Goal: Information Seeking & Learning: Learn about a topic

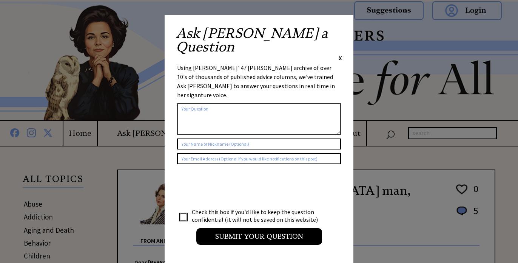
click at [342, 29] on div "Ask Ann a Question X Using Ann Landers' 47 vear archive of over 10's of thousan…" at bounding box center [259, 139] width 189 height 248
click at [342, 32] on div "Ask Ann a Question X Using Ann Landers' 47 vear archive of over 10's of thousan…" at bounding box center [259, 139] width 189 height 248
click at [340, 54] on span "X" at bounding box center [340, 58] width 3 height 8
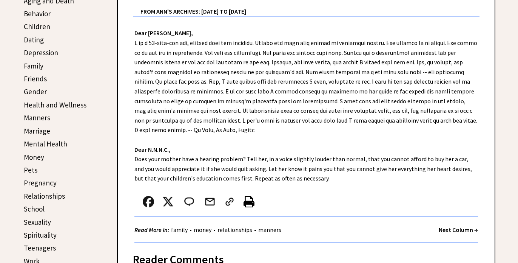
scroll to position [227, 0]
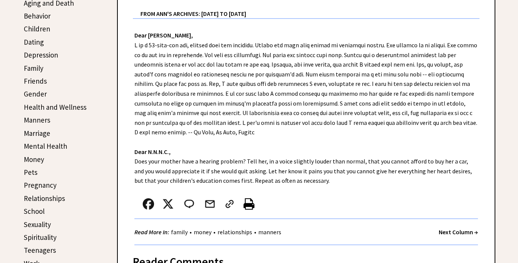
click at [35, 82] on link "Friends" at bounding box center [35, 80] width 23 height 9
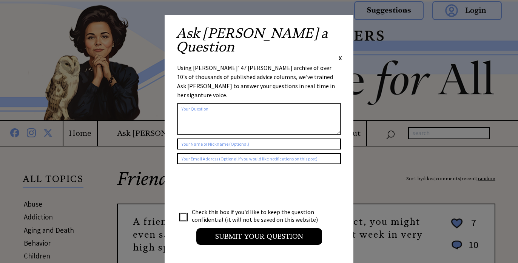
click at [341, 54] on span "X" at bounding box center [340, 58] width 3 height 8
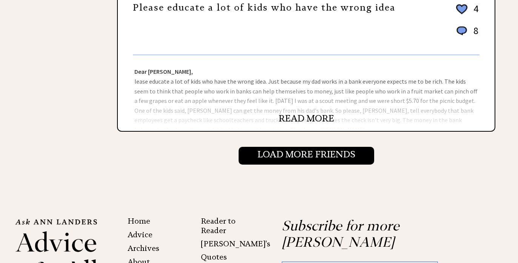
scroll to position [861, 0]
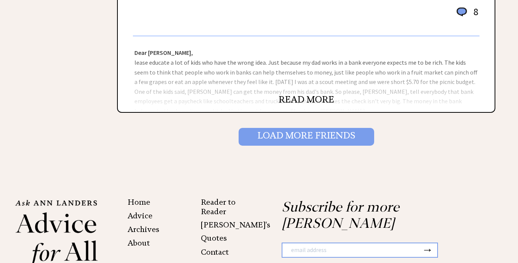
click at [318, 135] on input "Load More Friends" at bounding box center [307, 136] width 136 height 17
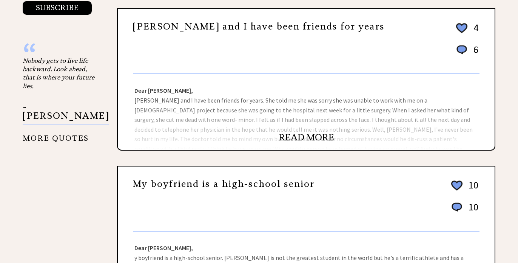
scroll to position [680, 0]
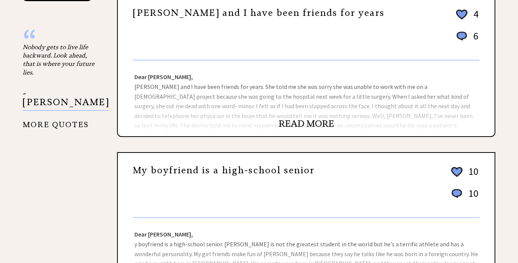
click at [306, 124] on link "READ MORE" at bounding box center [307, 123] width 56 height 11
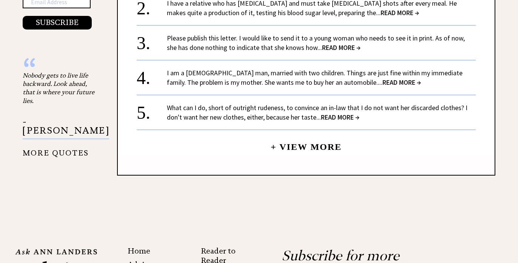
scroll to position [633, 0]
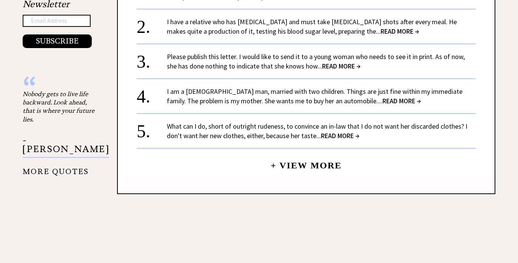
click at [333, 64] on span "READ MORE →" at bounding box center [341, 66] width 39 height 9
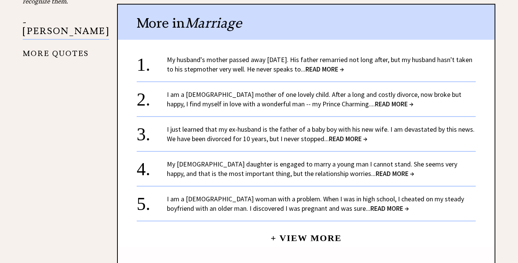
scroll to position [769, 0]
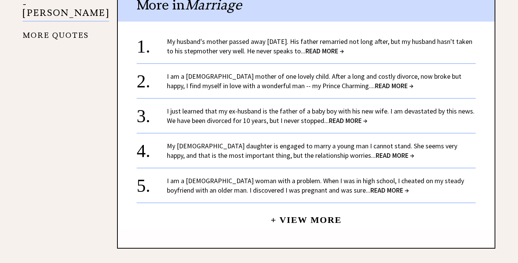
click at [371, 186] on span "READ MORE →" at bounding box center [390, 190] width 39 height 9
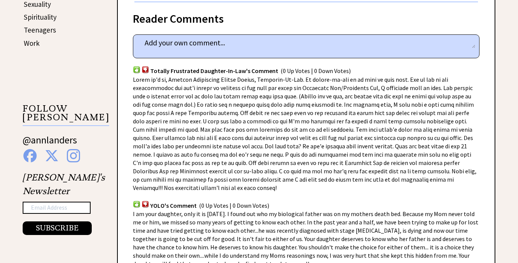
scroll to position [543, 0]
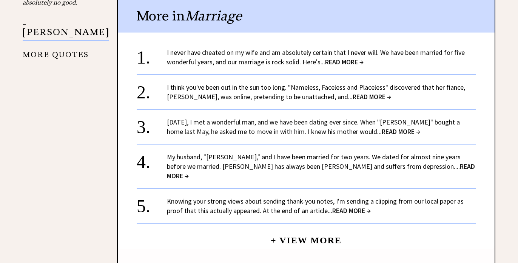
scroll to position [758, 0]
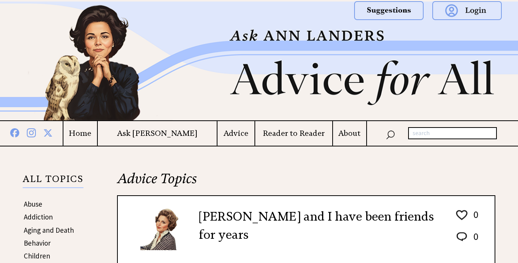
scroll to position [634, 0]
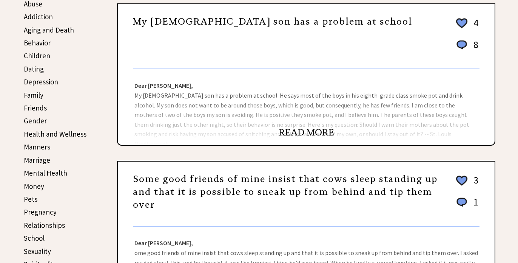
scroll to position [181, 0]
